Goal: Contribute content

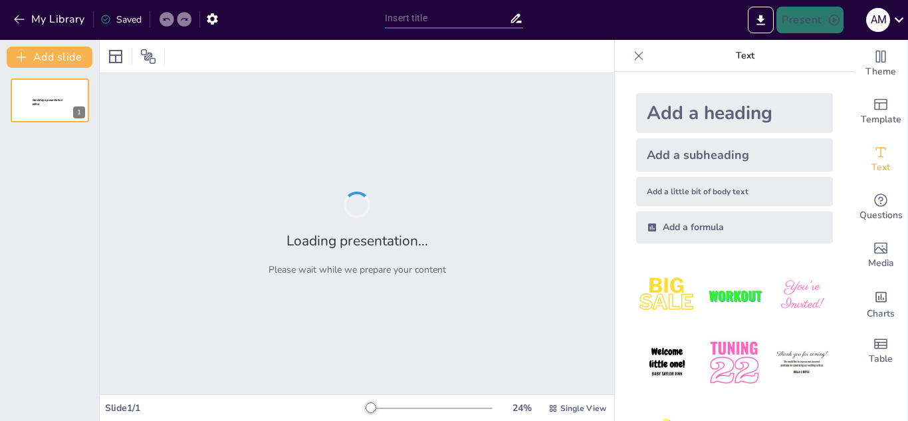
type input "Fundamentos Jurídicos de la Cesión de Derechos"
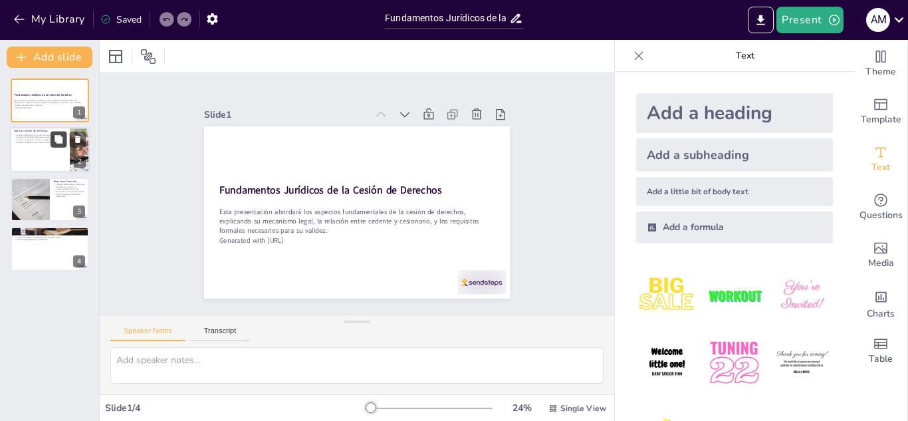
click at [60, 138] on icon at bounding box center [59, 140] width 8 height 8
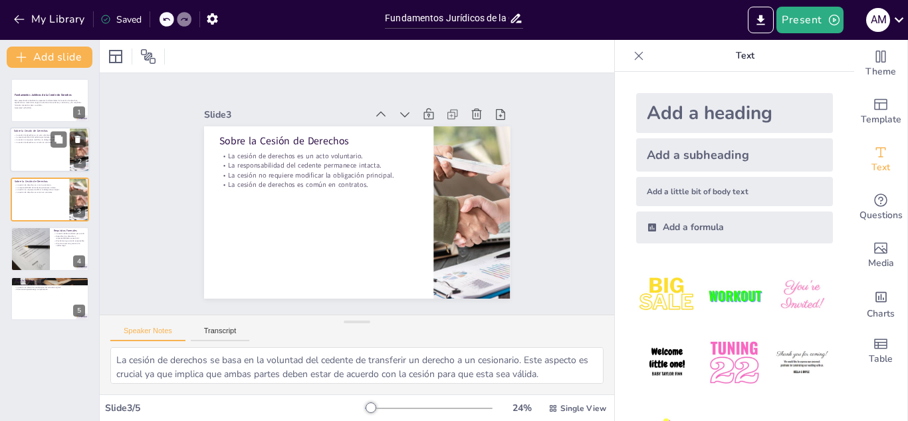
click at [29, 158] on div at bounding box center [50, 150] width 80 height 45
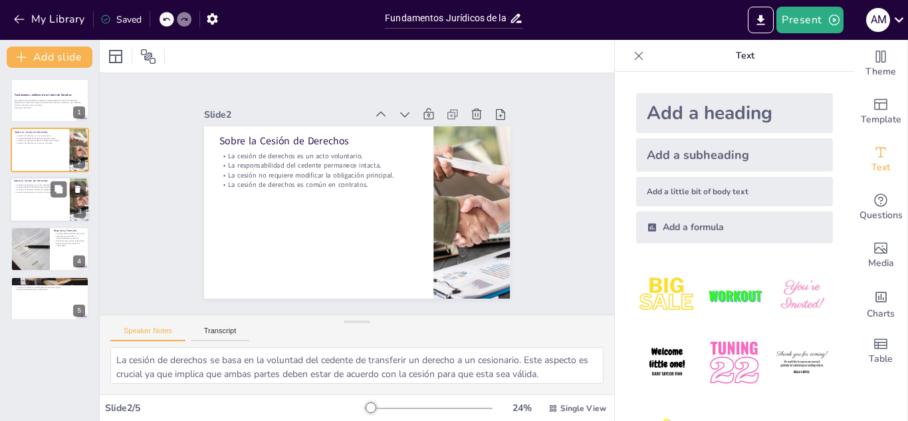
click at [33, 197] on div at bounding box center [50, 199] width 80 height 45
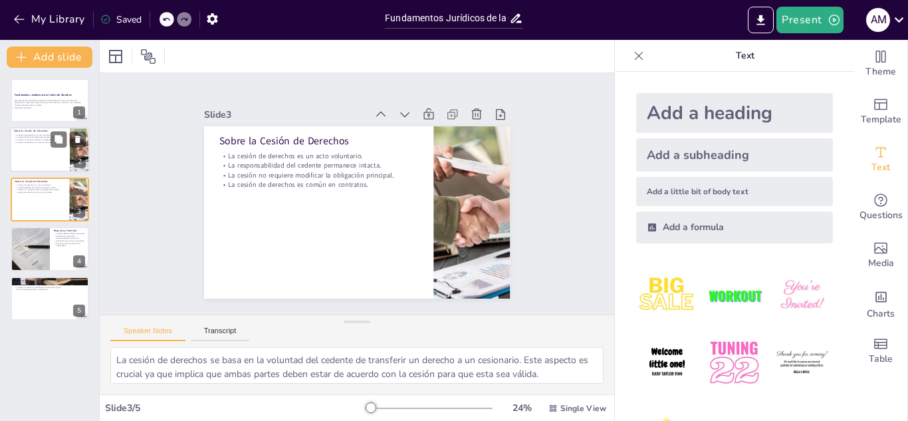
click at [25, 146] on div at bounding box center [50, 150] width 80 height 45
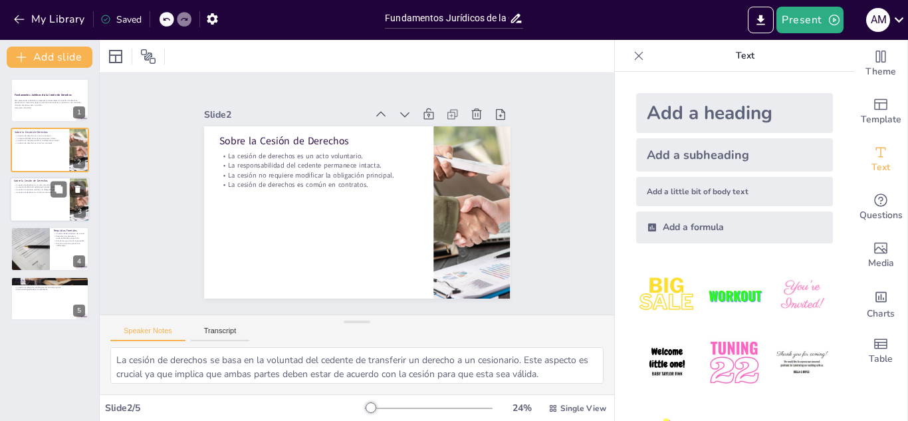
click at [31, 204] on div at bounding box center [50, 199] width 80 height 45
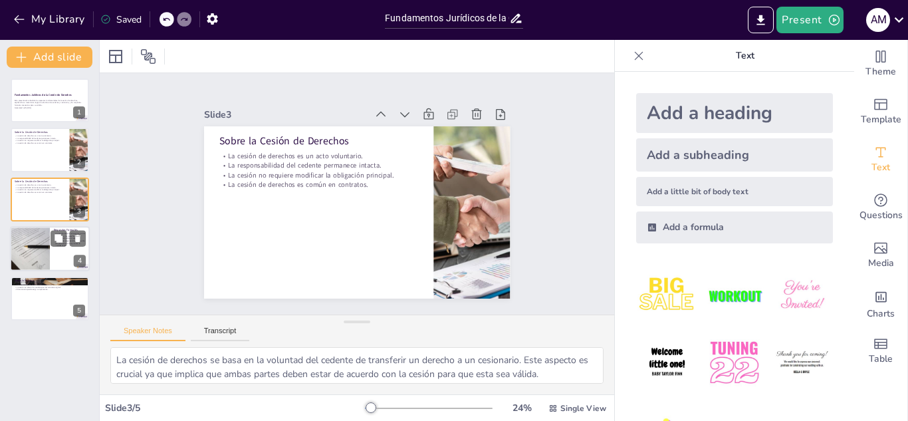
click at [35, 265] on div at bounding box center [29, 248] width 45 height 45
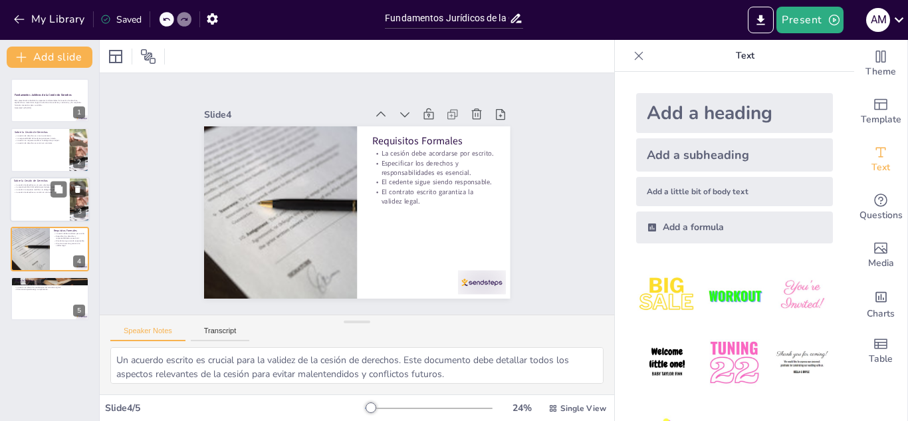
click at [33, 196] on div at bounding box center [50, 199] width 80 height 45
type textarea "La cesión de derechos se basa en la voluntad del cedente de transferir un derec…"
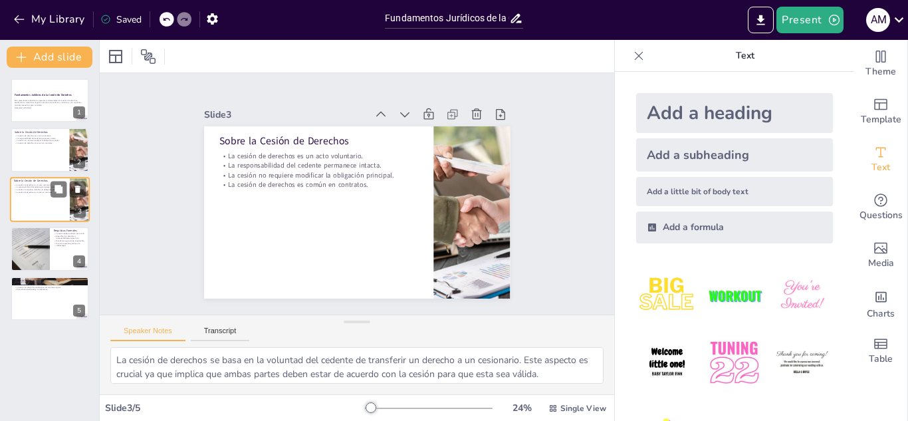
click at [33, 196] on div at bounding box center [50, 199] width 80 height 45
